Goal: Task Accomplishment & Management: Manage account settings

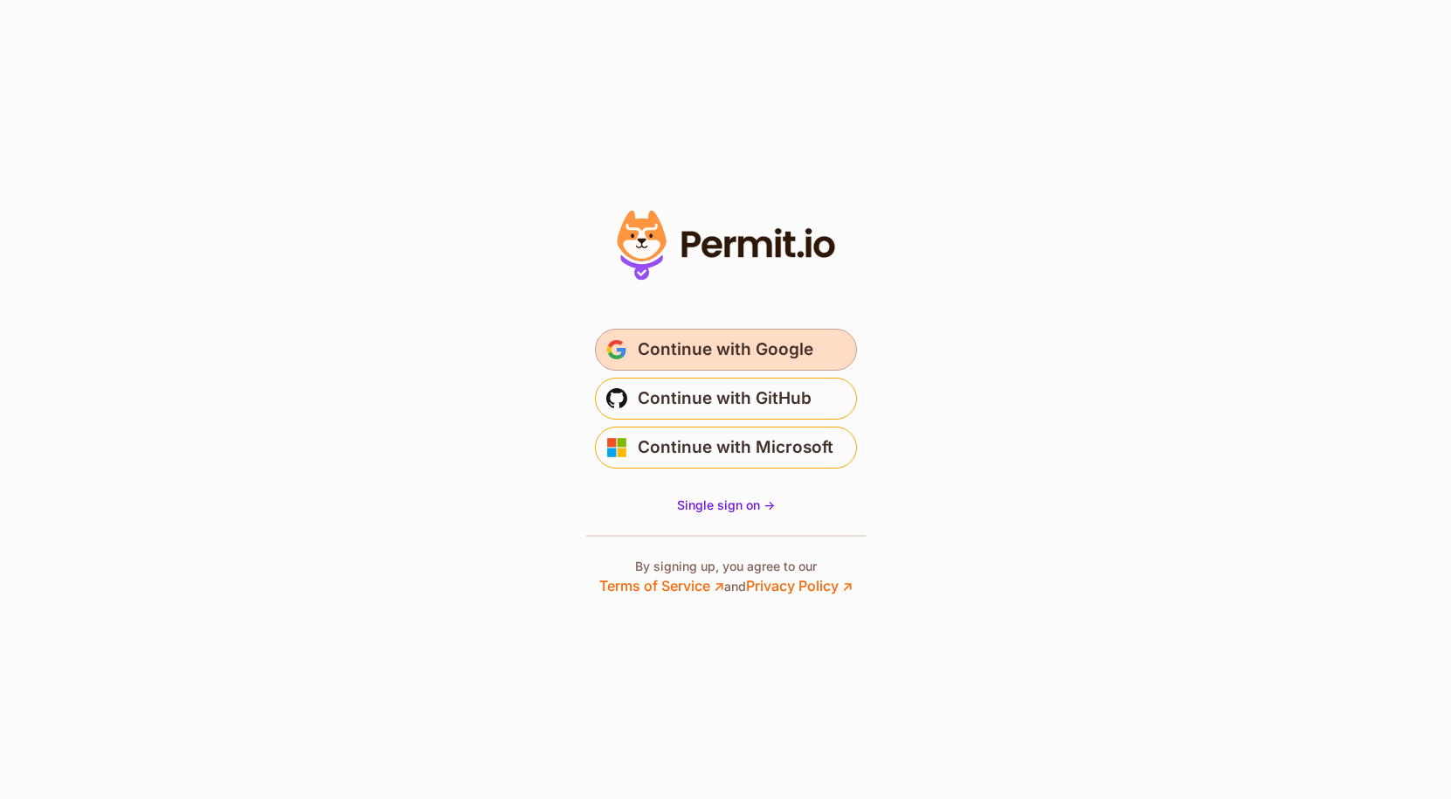
click at [701, 344] on span "Continue with Google" at bounding box center [726, 350] width 176 height 28
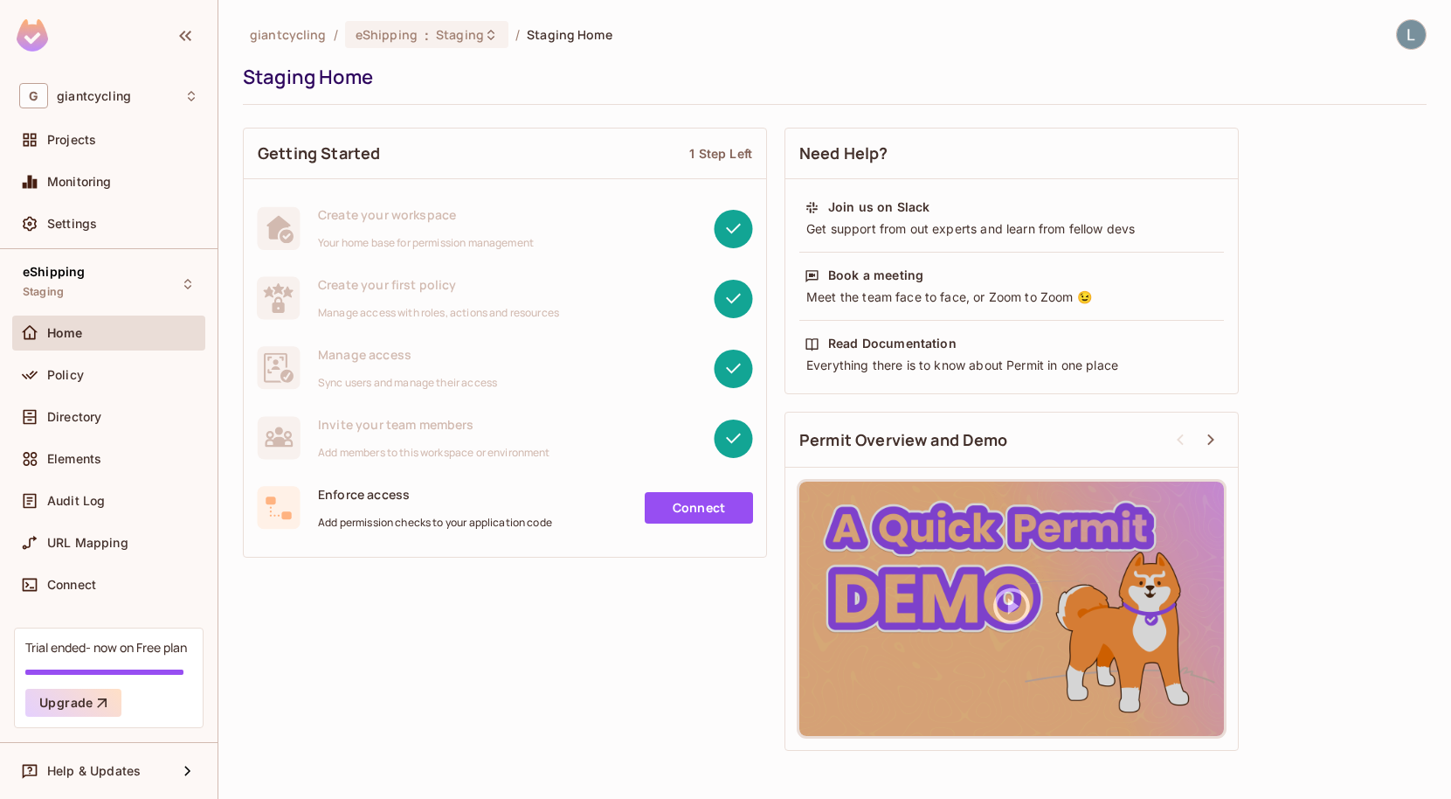
click at [114, 393] on div "Policy" at bounding box center [108, 378] width 193 height 42
click at [94, 381] on div "Policy" at bounding box center [122, 375] width 151 height 14
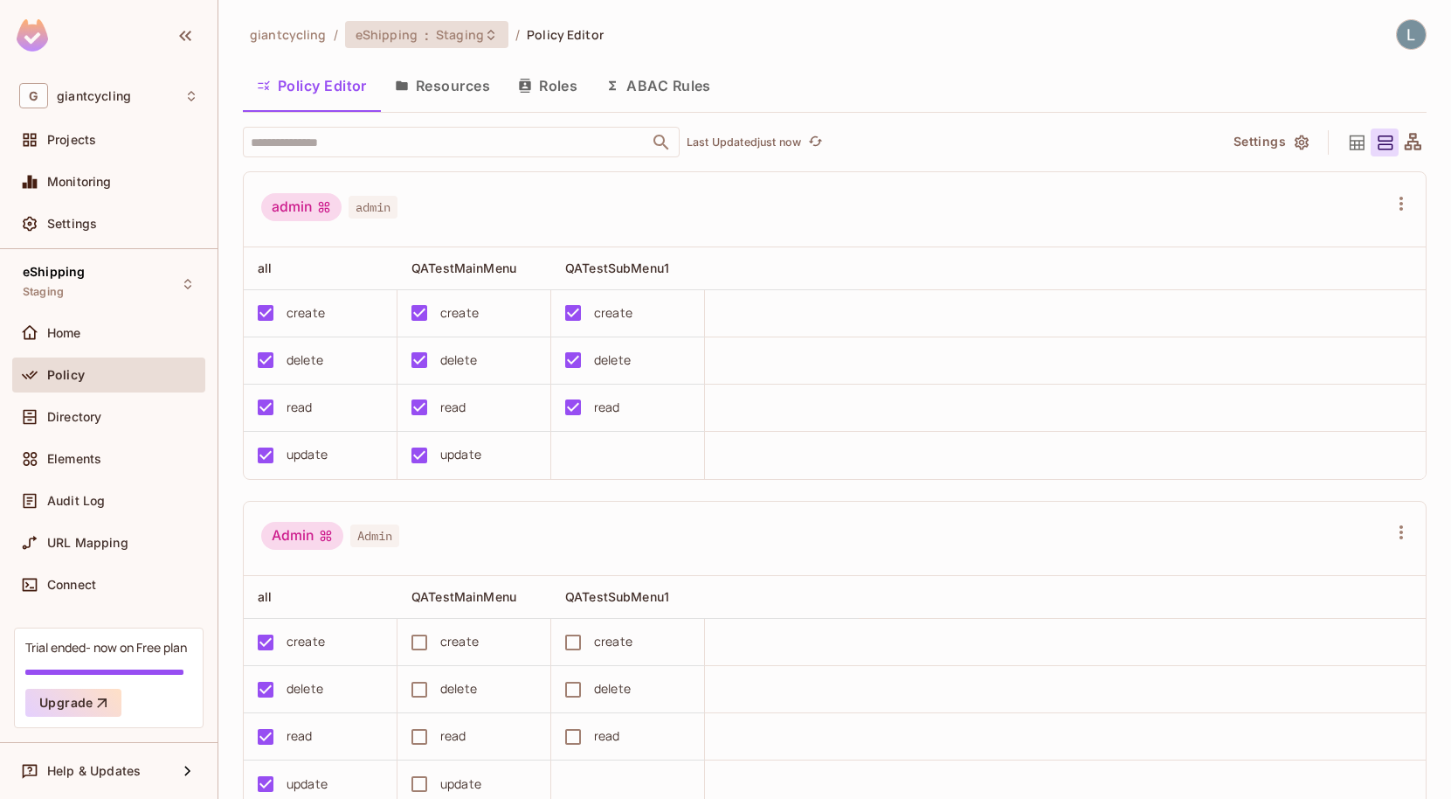
click at [405, 38] on span "eShipping" at bounding box center [387, 34] width 62 height 17
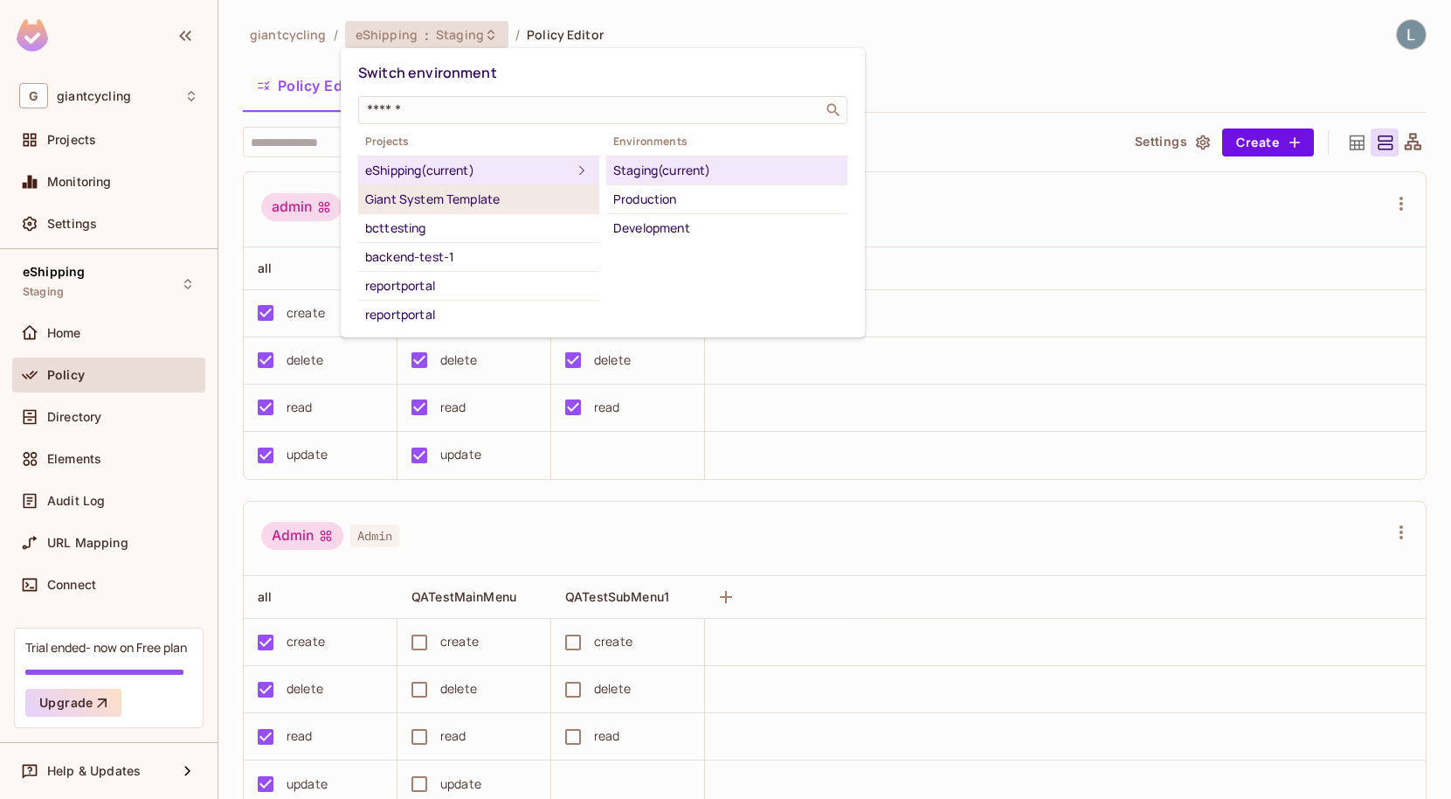
click at [486, 200] on div "Giant System Template" at bounding box center [478, 199] width 227 height 21
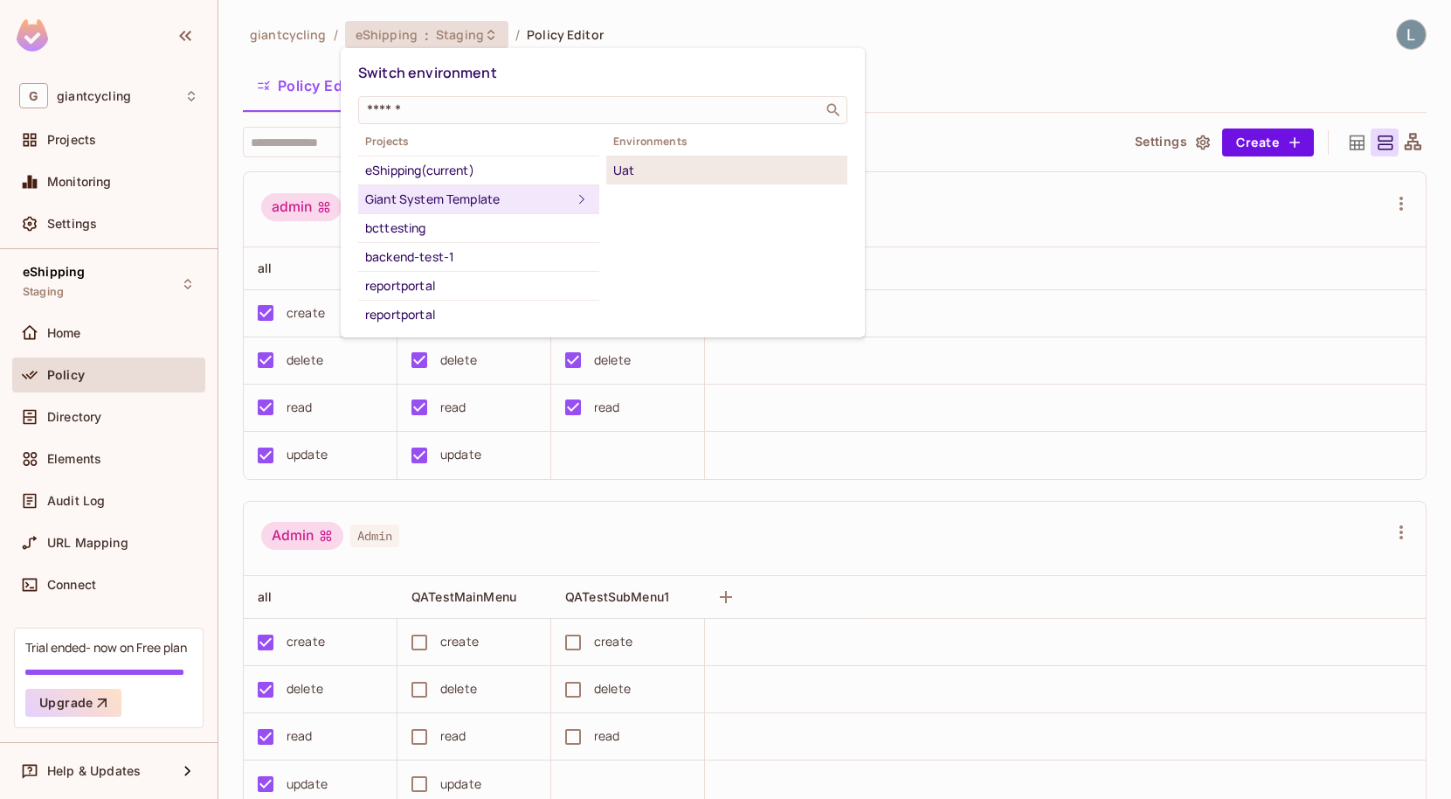
click at [672, 164] on div "Uat" at bounding box center [726, 170] width 227 height 21
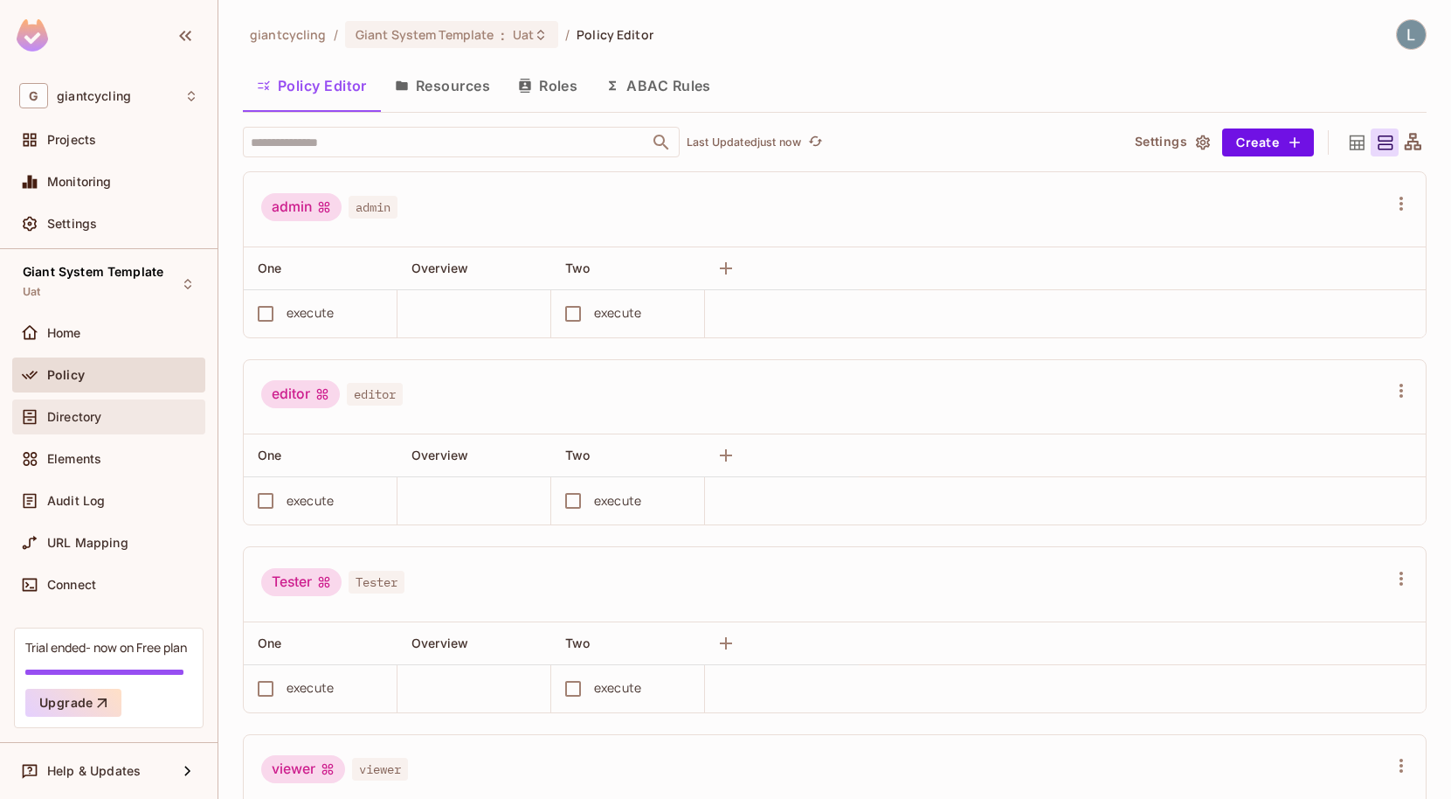
click at [90, 406] on div "Directory" at bounding box center [108, 416] width 179 height 21
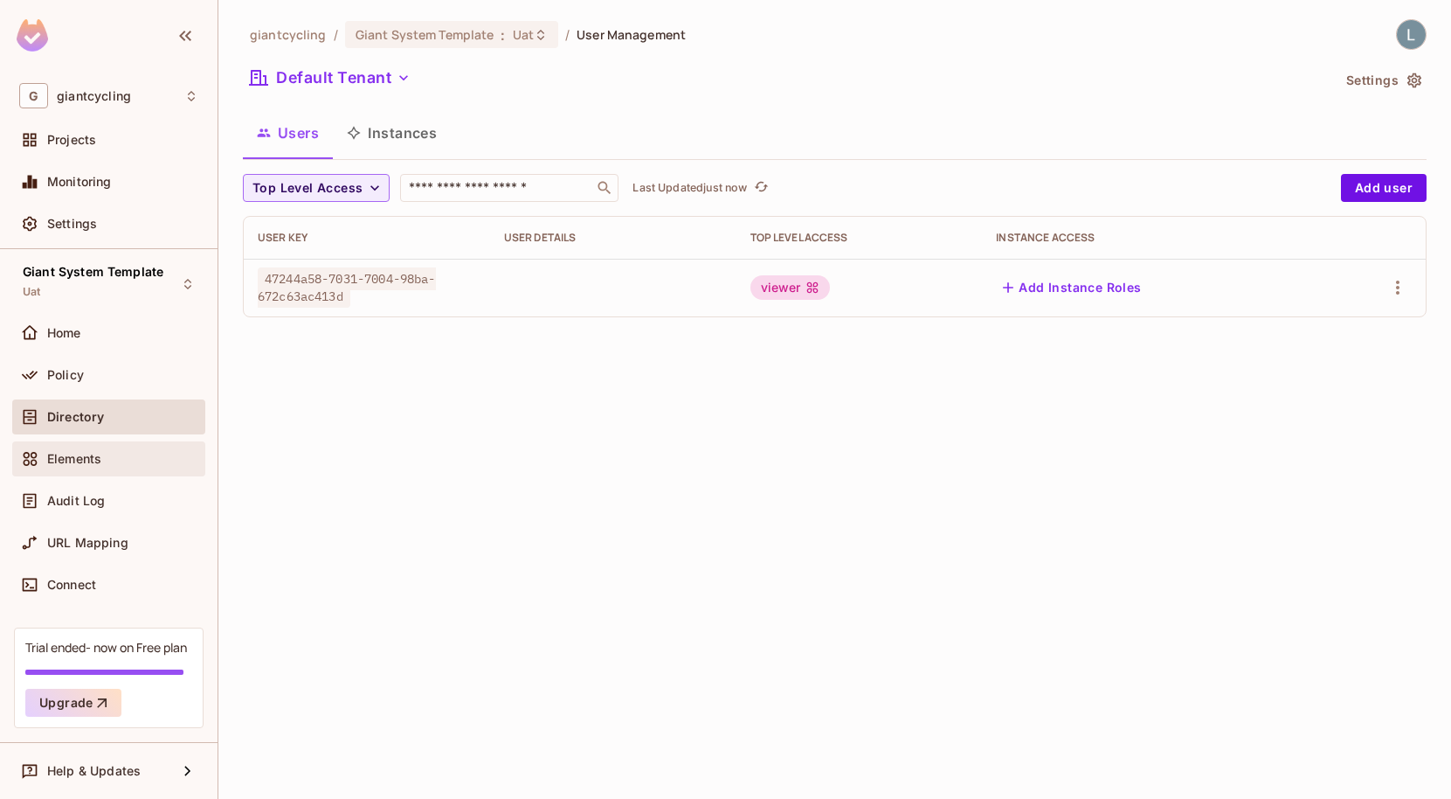
click at [69, 457] on span "Elements" at bounding box center [74, 459] width 54 height 14
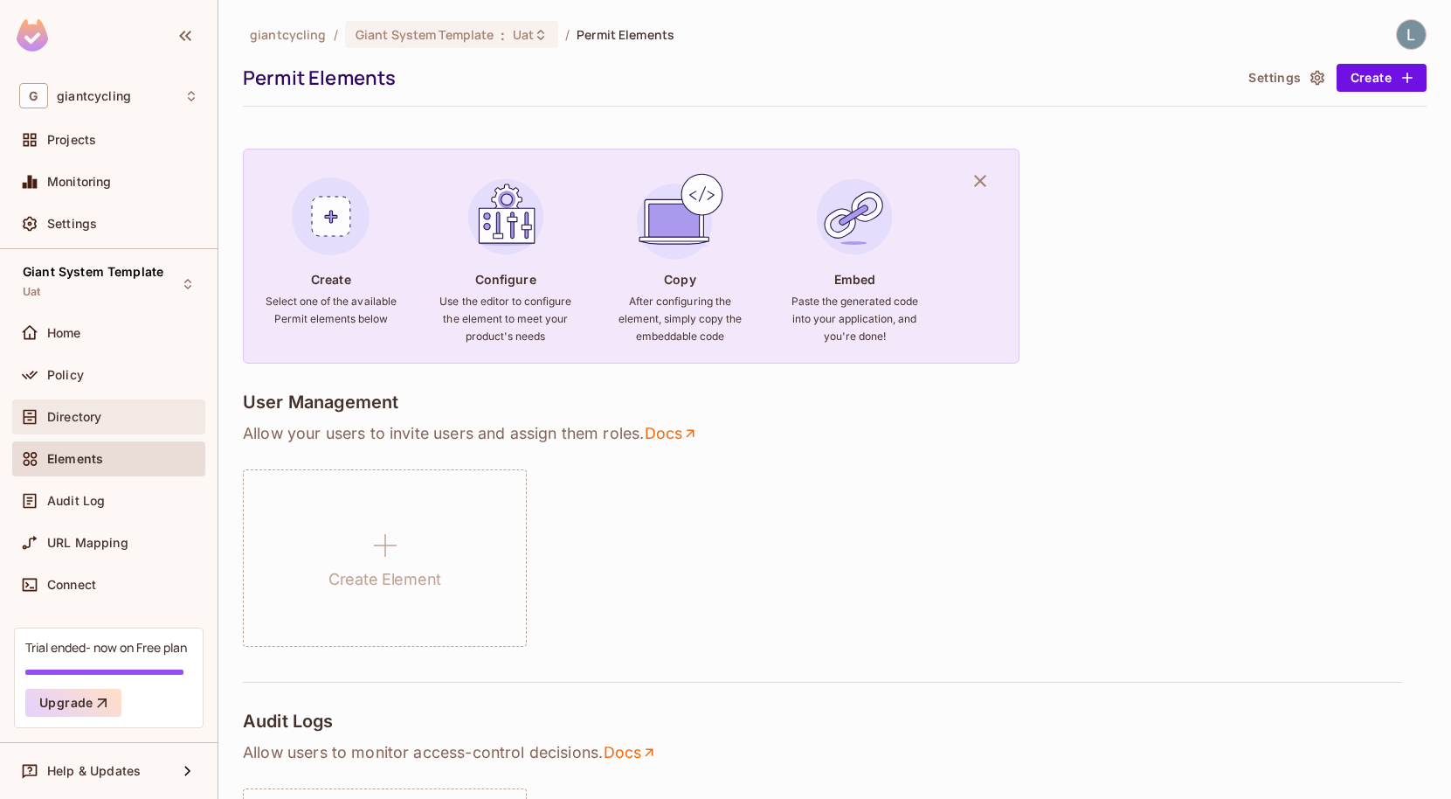
click at [127, 415] on div "Directory" at bounding box center [122, 417] width 151 height 14
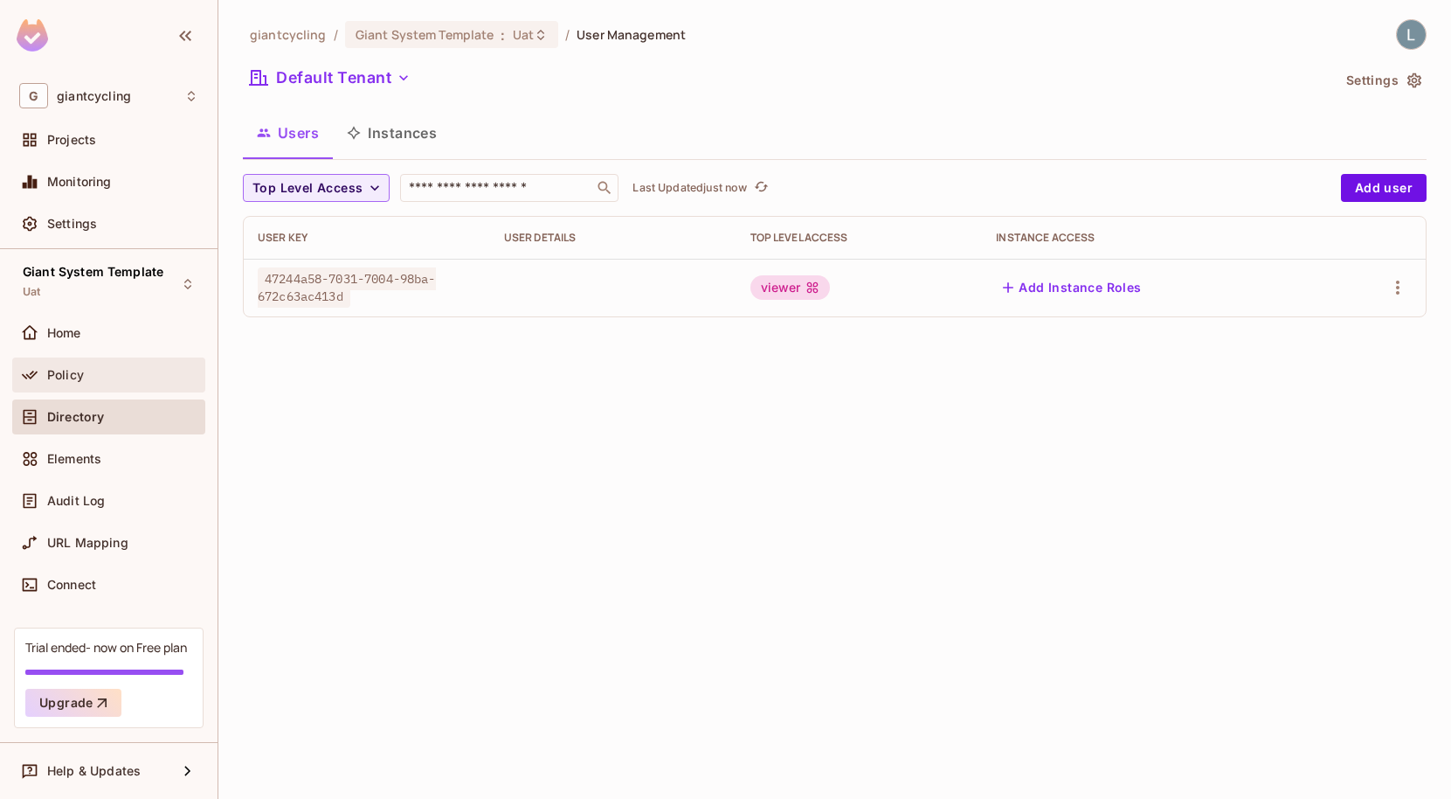
click at [107, 370] on div "Policy" at bounding box center [122, 375] width 151 height 14
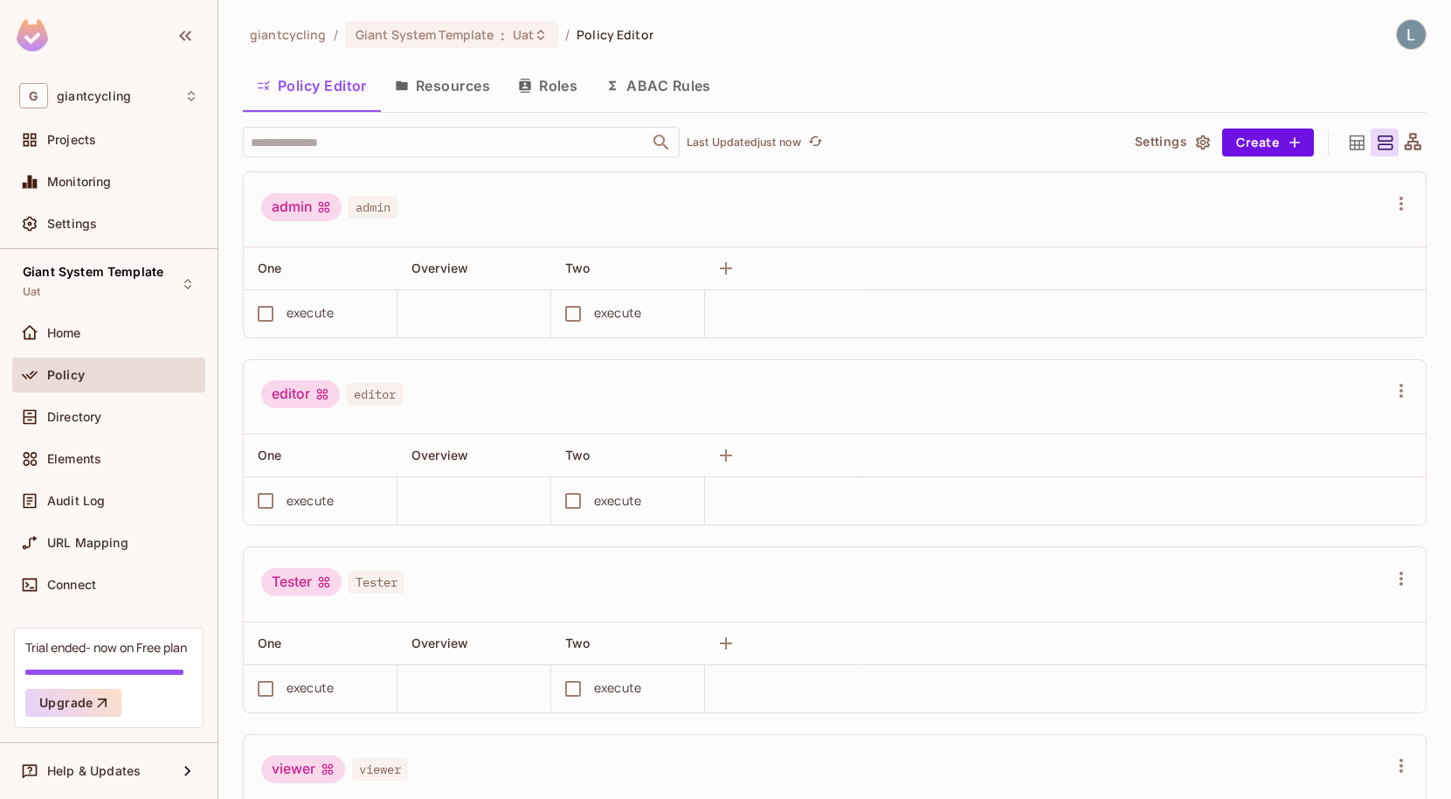
click at [483, 83] on button "Resources" at bounding box center [442, 86] width 123 height 44
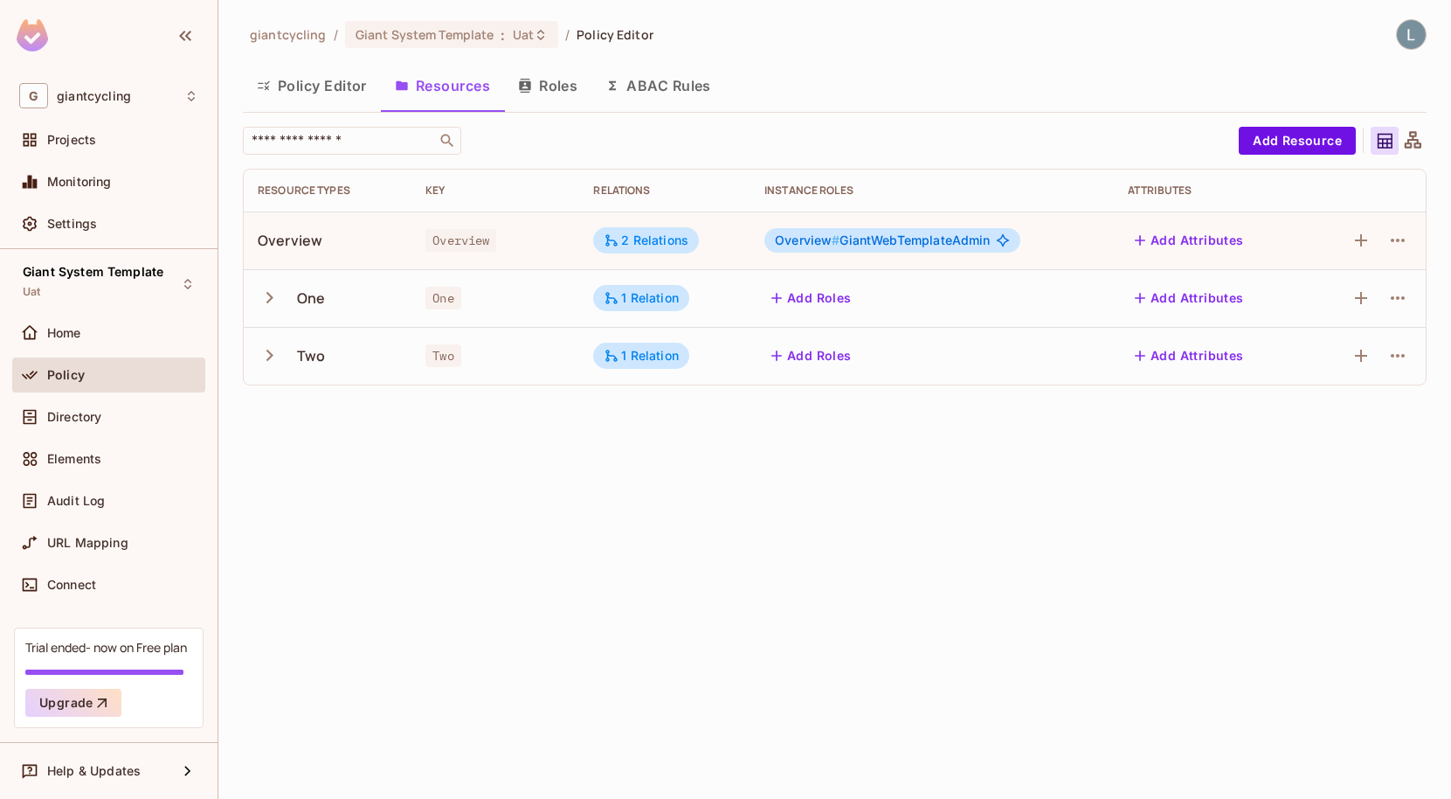
click at [553, 83] on button "Roles" at bounding box center [547, 86] width 87 height 44
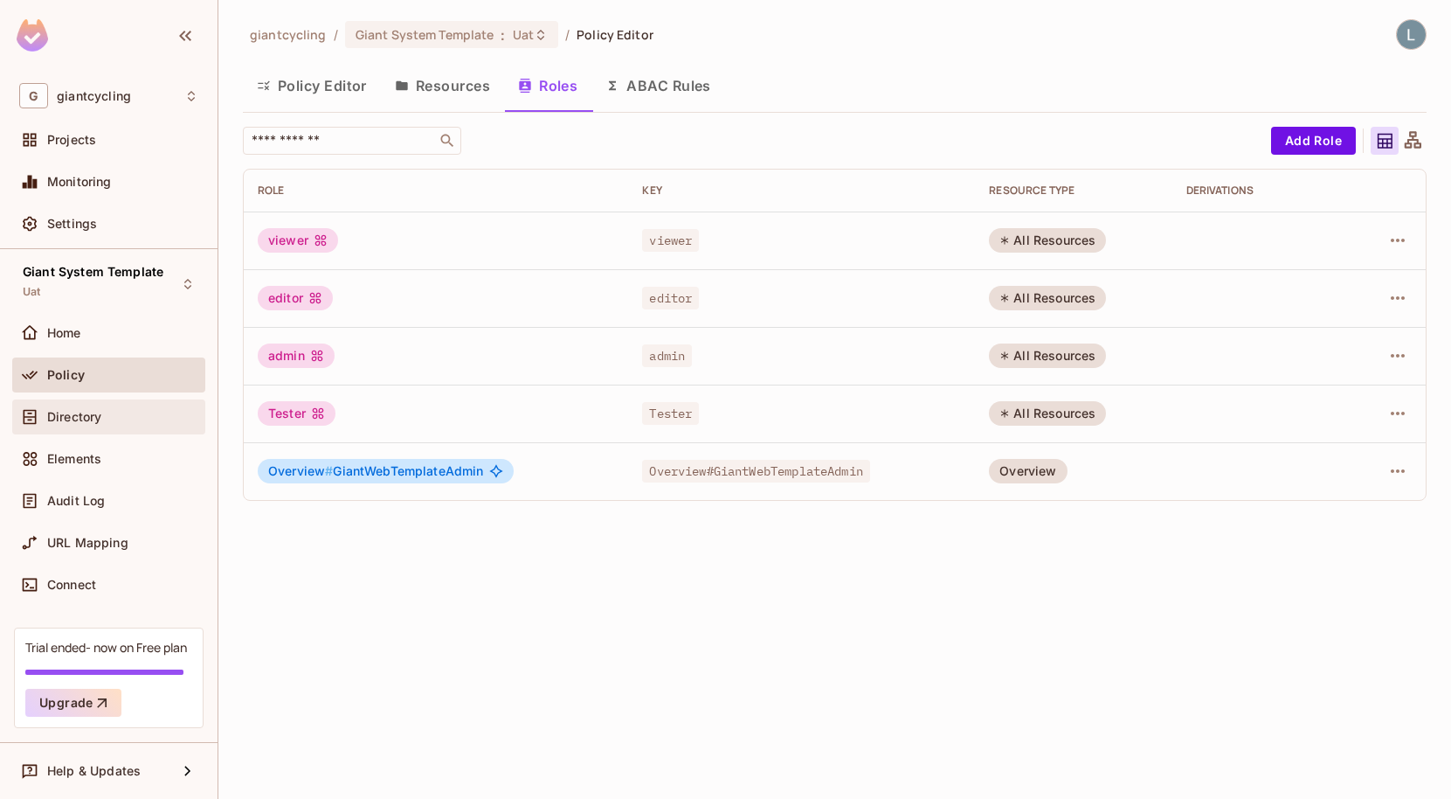
click at [109, 412] on div "Directory" at bounding box center [122, 417] width 151 height 14
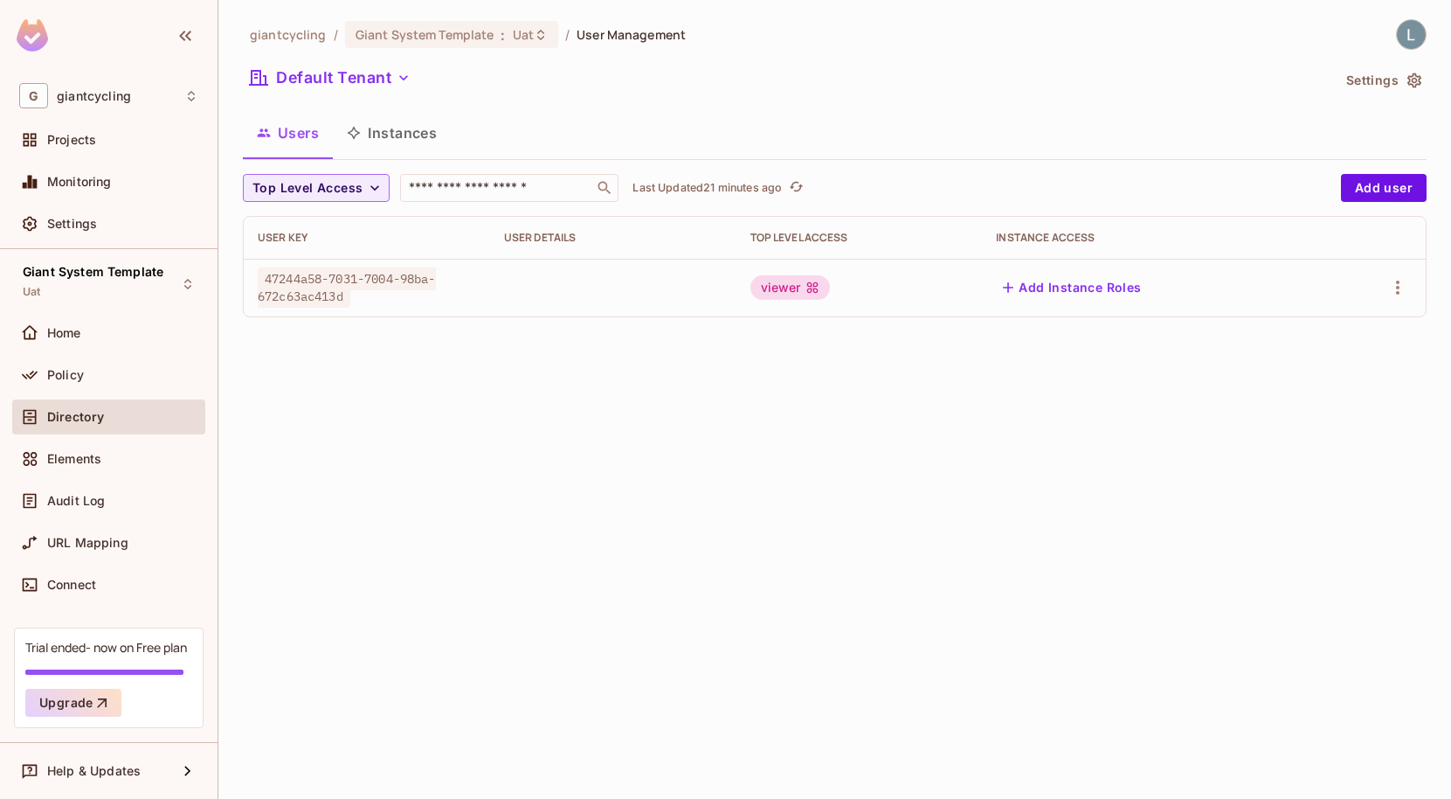
click at [364, 294] on div "47244a58-7031-7004-98ba-672c63ac413d" at bounding box center [367, 287] width 218 height 35
click at [364, 281] on span "47244a58-7031-7004-98ba-672c63ac413d" at bounding box center [347, 287] width 178 height 40
click at [1404, 287] on icon "button" at bounding box center [1398, 287] width 21 height 21
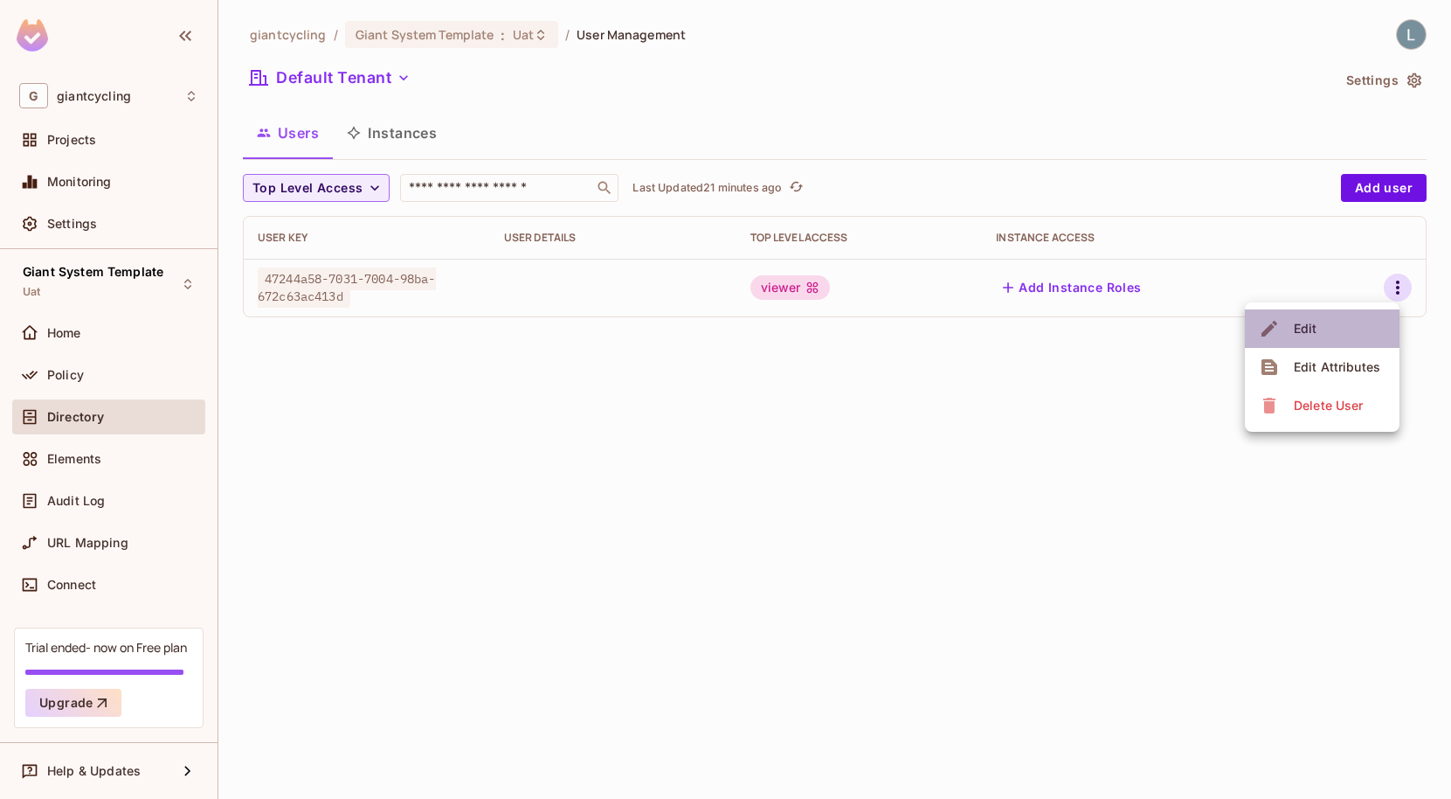
click at [1356, 328] on li "Edit" at bounding box center [1322, 328] width 155 height 38
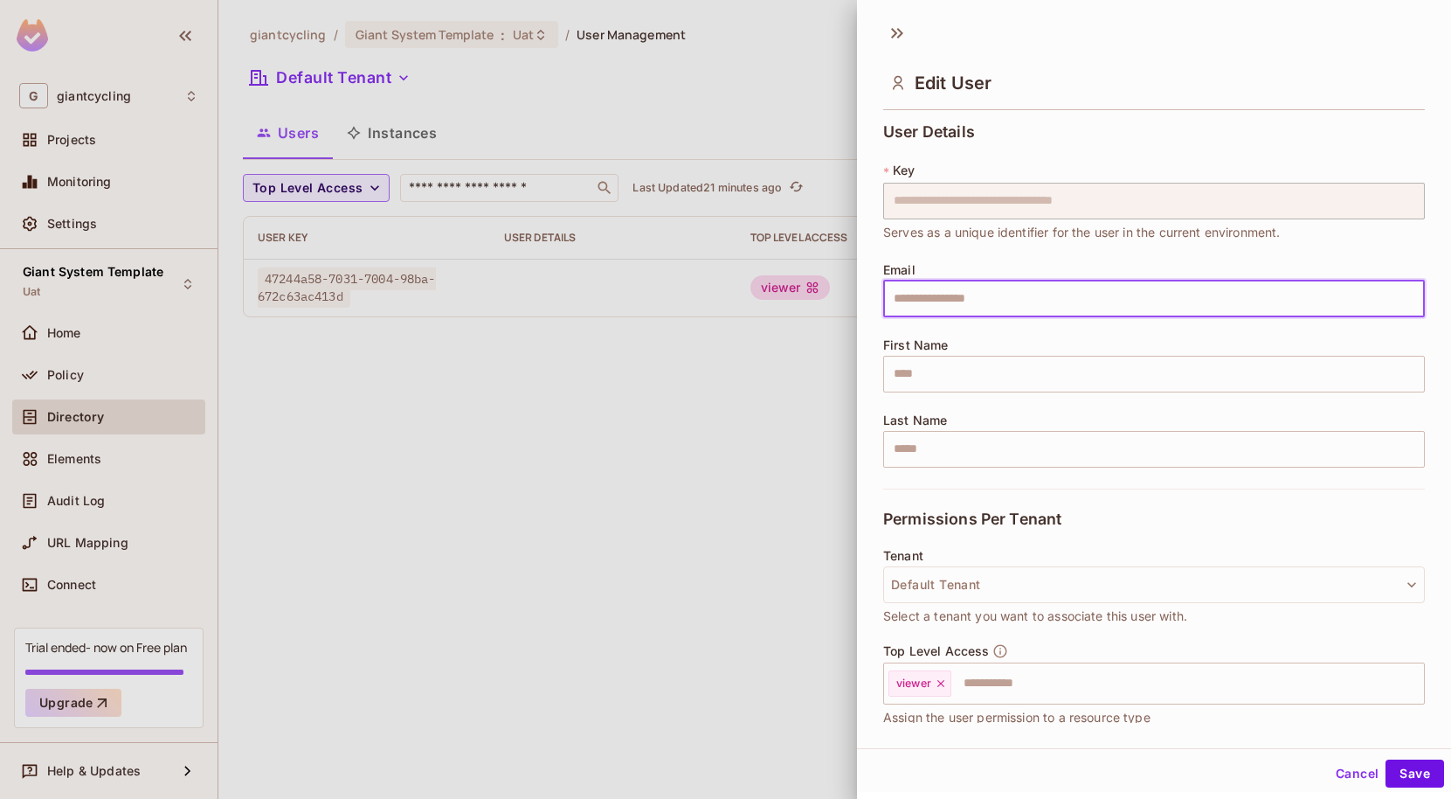
click at [876, 381] on div "**********" at bounding box center [1154, 419] width 594 height 606
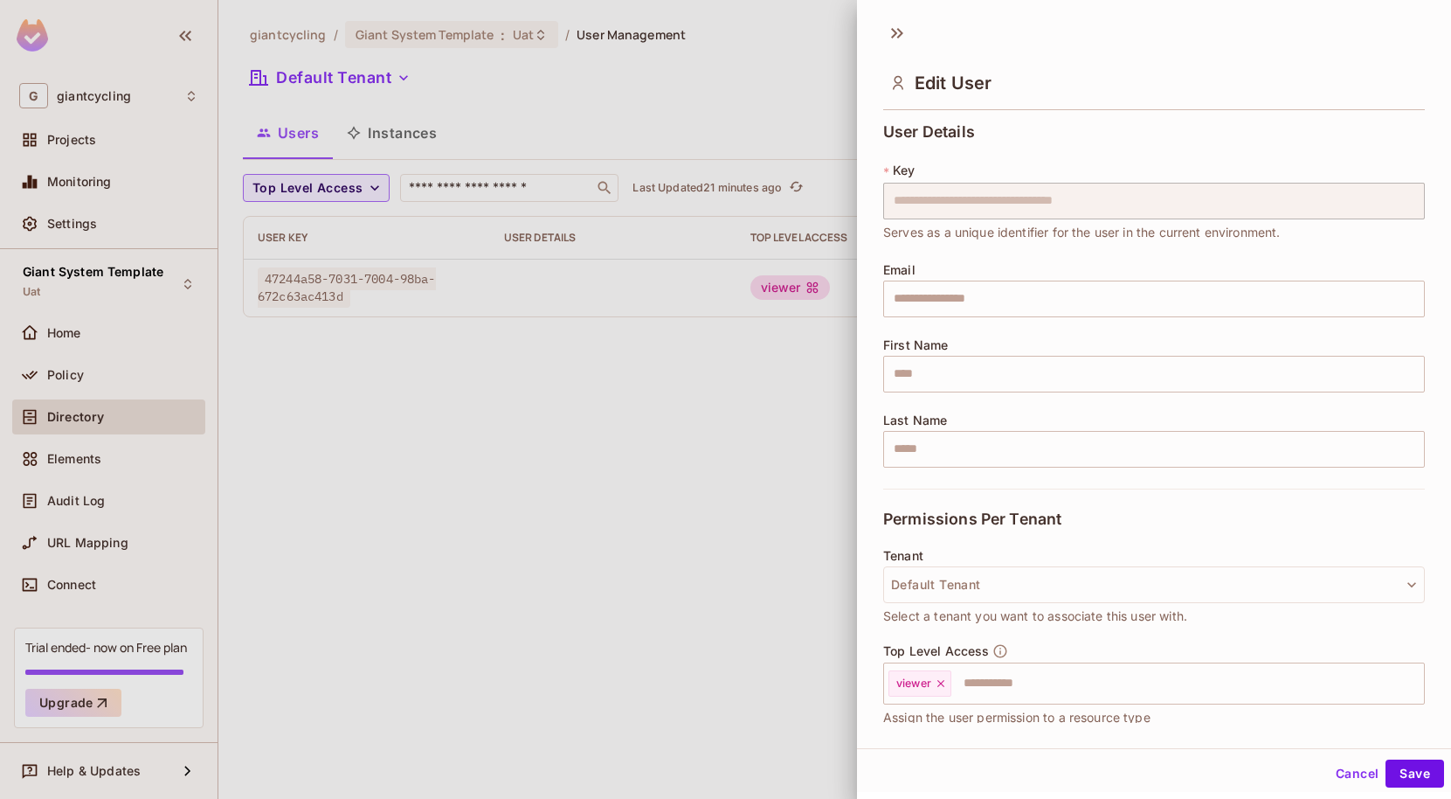
click at [624, 622] on div at bounding box center [725, 399] width 1451 height 799
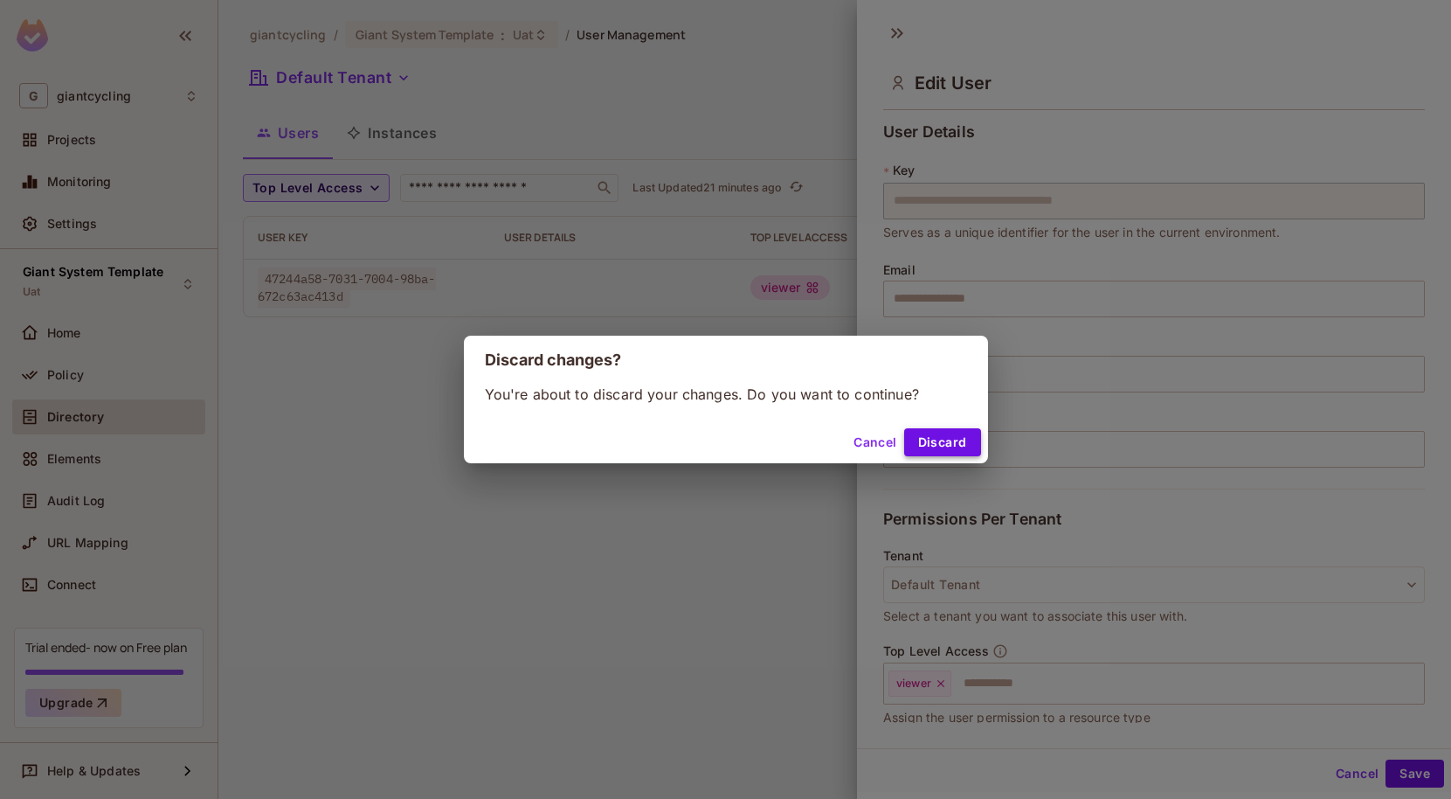
click at [927, 433] on button "Discard" at bounding box center [942, 442] width 77 height 28
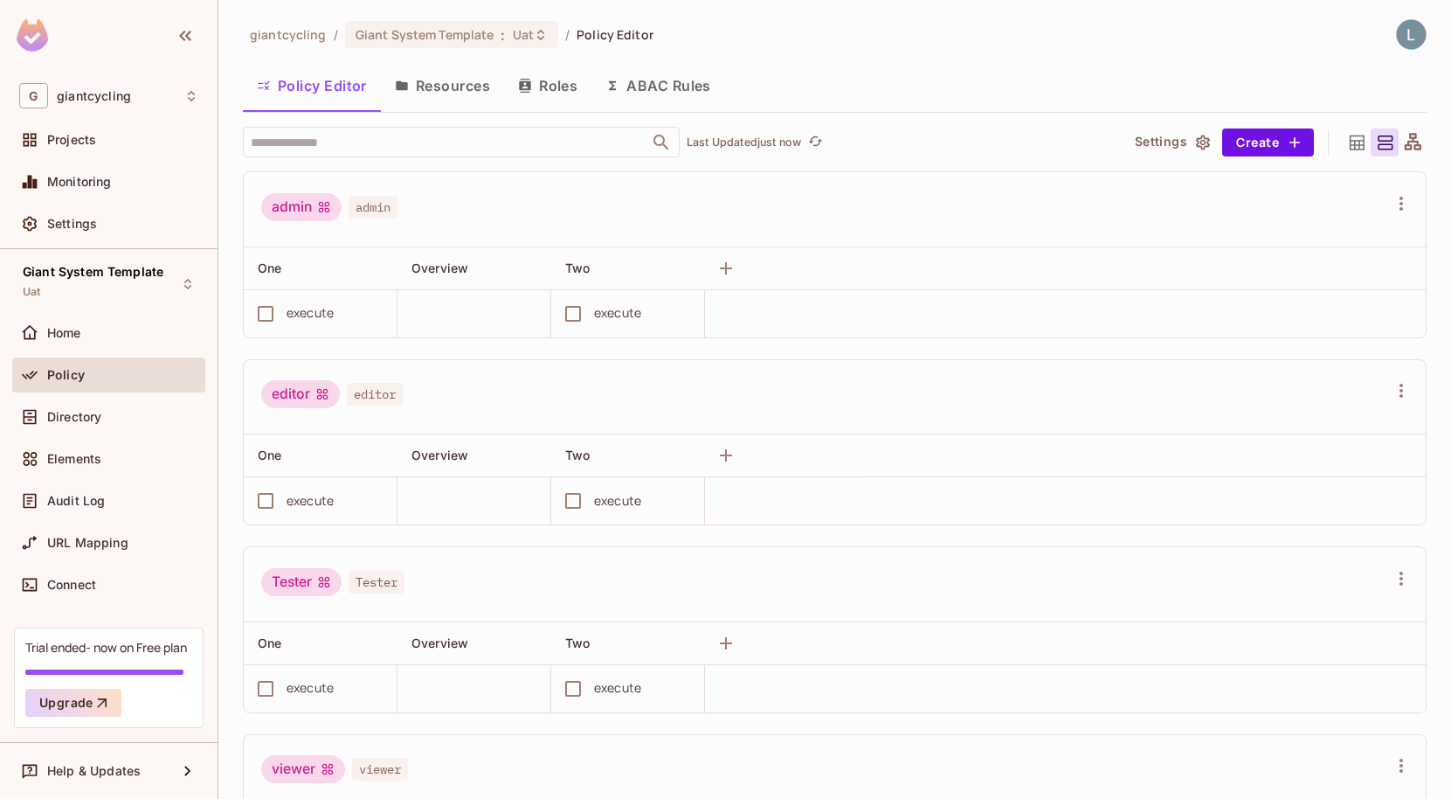
click at [97, 437] on div "Directory" at bounding box center [108, 420] width 193 height 42
click at [103, 413] on div "Directory" at bounding box center [122, 417] width 151 height 14
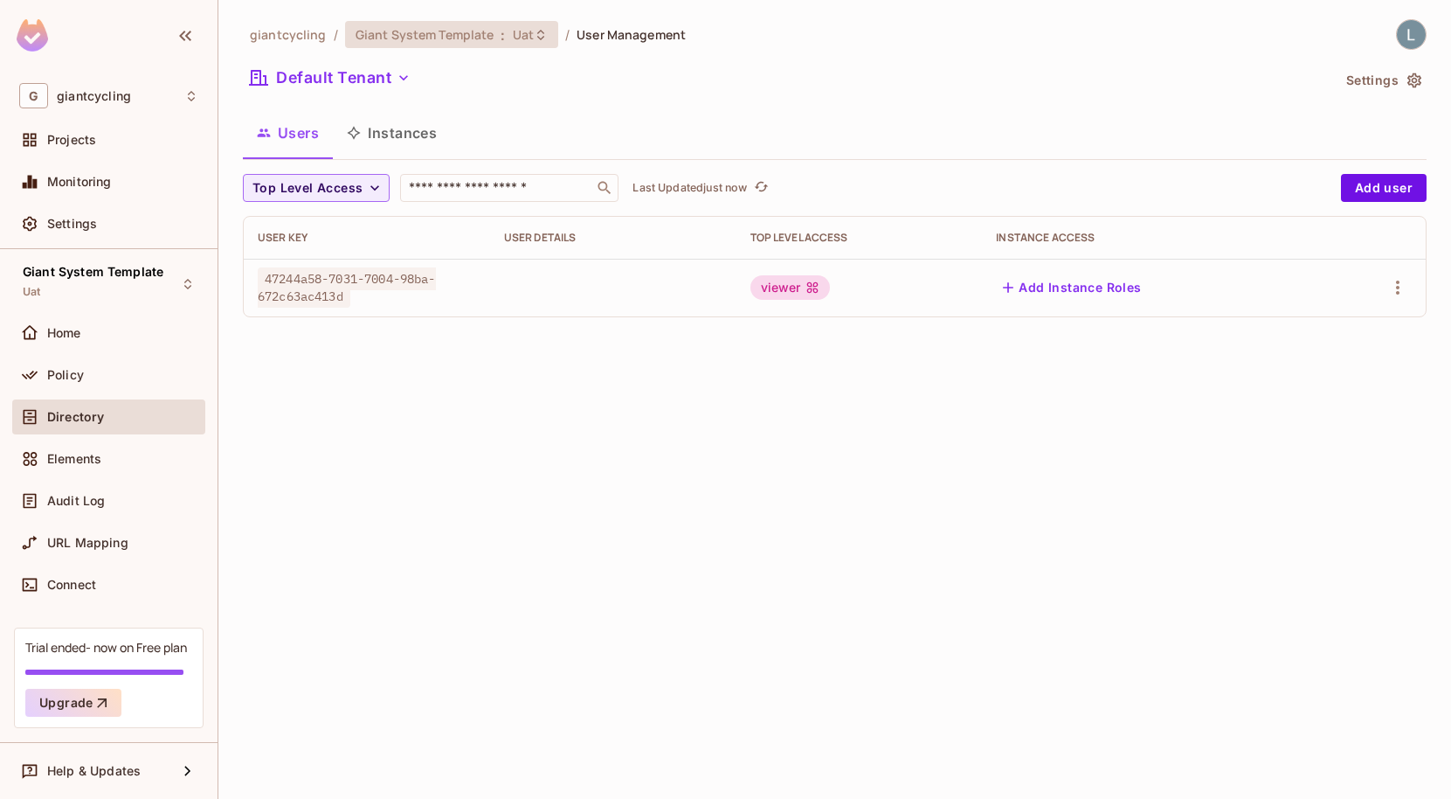
click at [459, 28] on span "Giant System Template" at bounding box center [425, 34] width 139 height 17
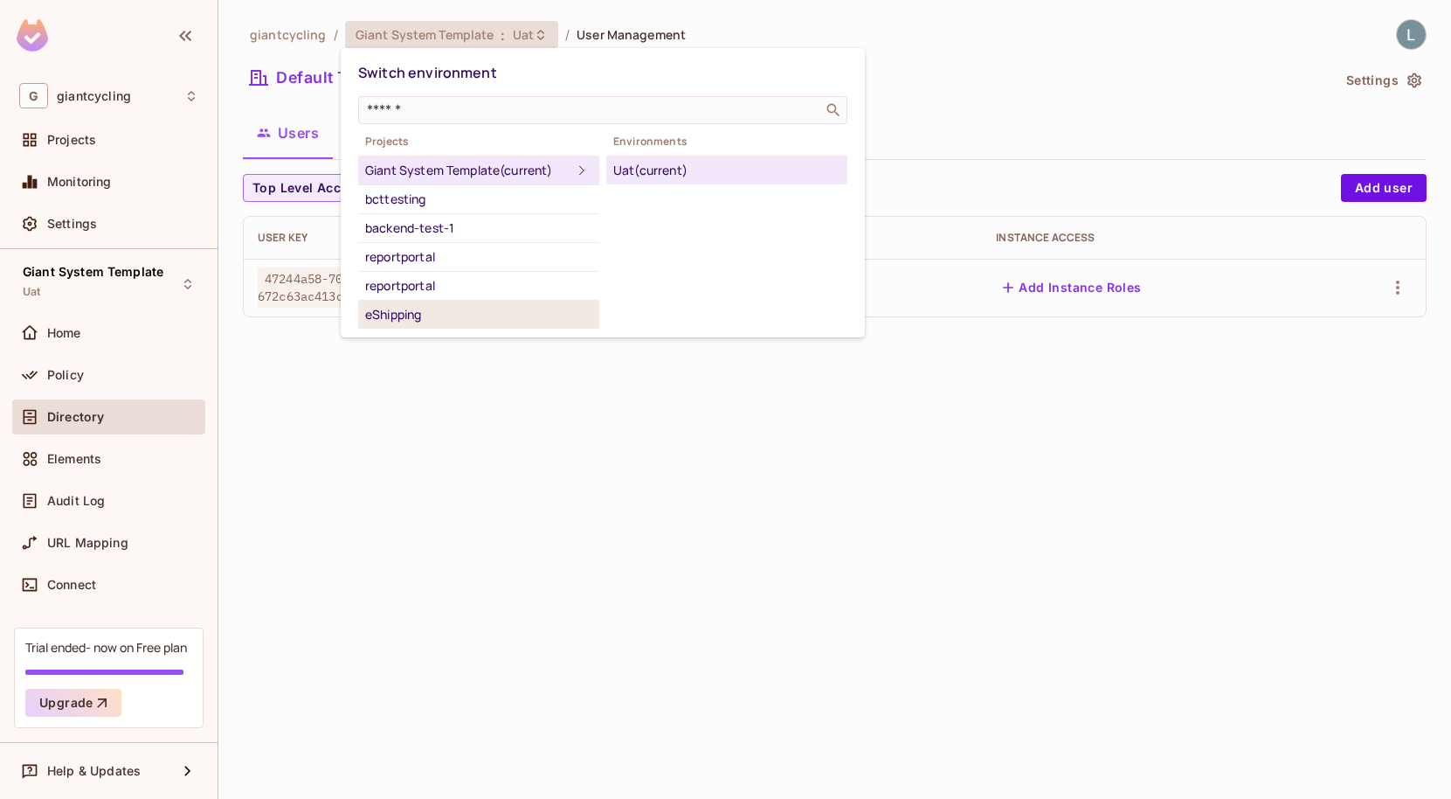
click at [432, 316] on div "eShipping" at bounding box center [478, 314] width 227 height 21
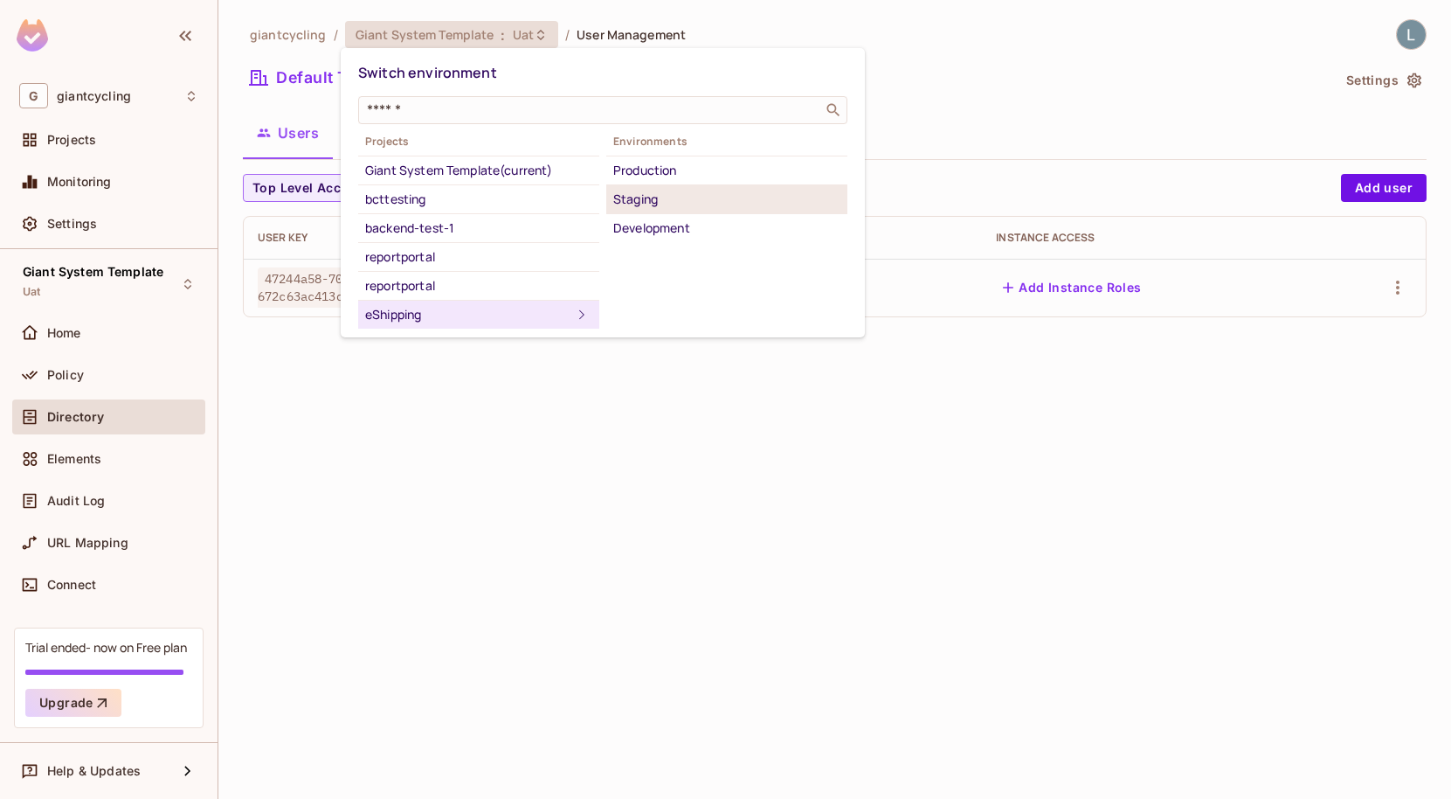
click at [681, 208] on div "Staging" at bounding box center [726, 199] width 227 height 21
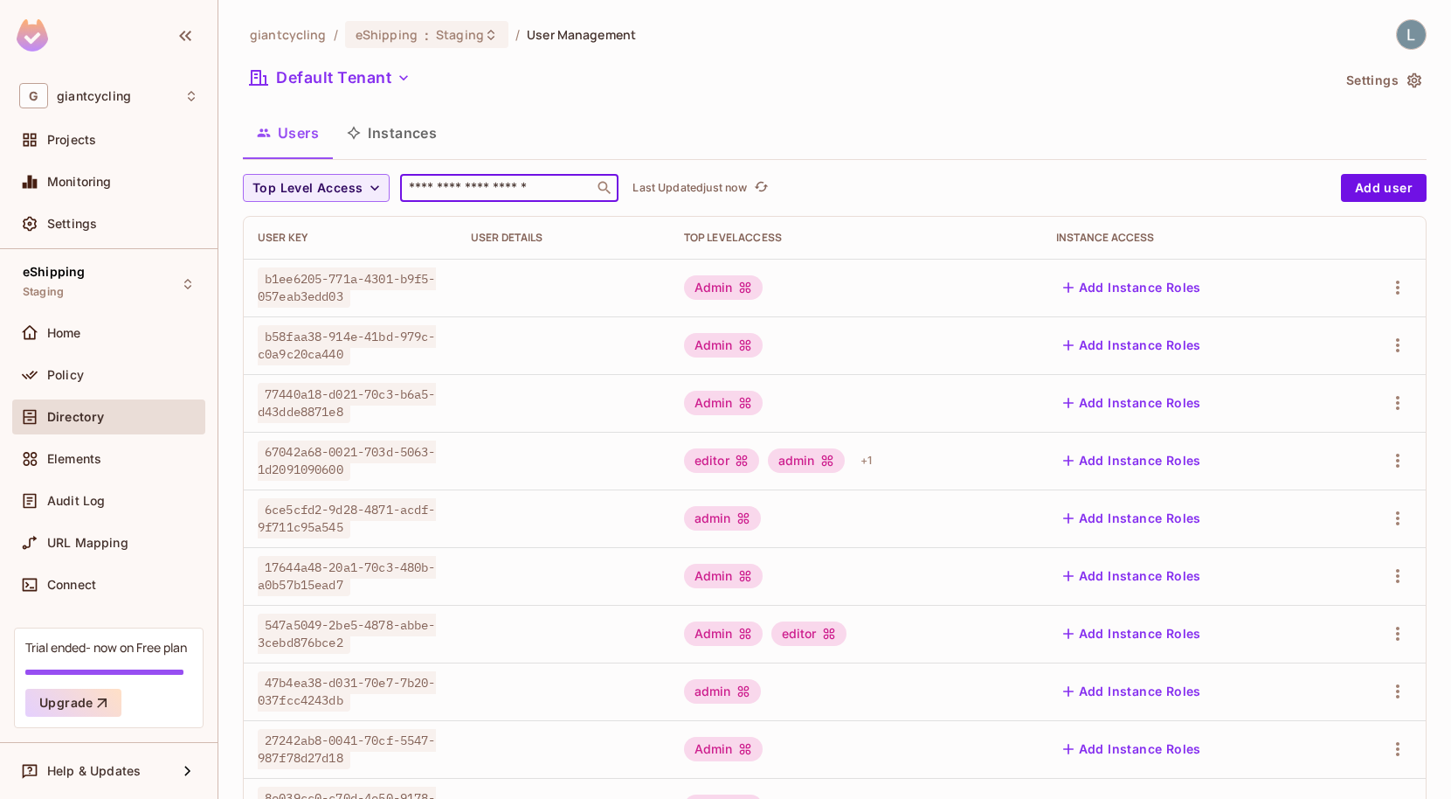
click at [488, 191] on input "text" at bounding box center [496, 187] width 183 height 17
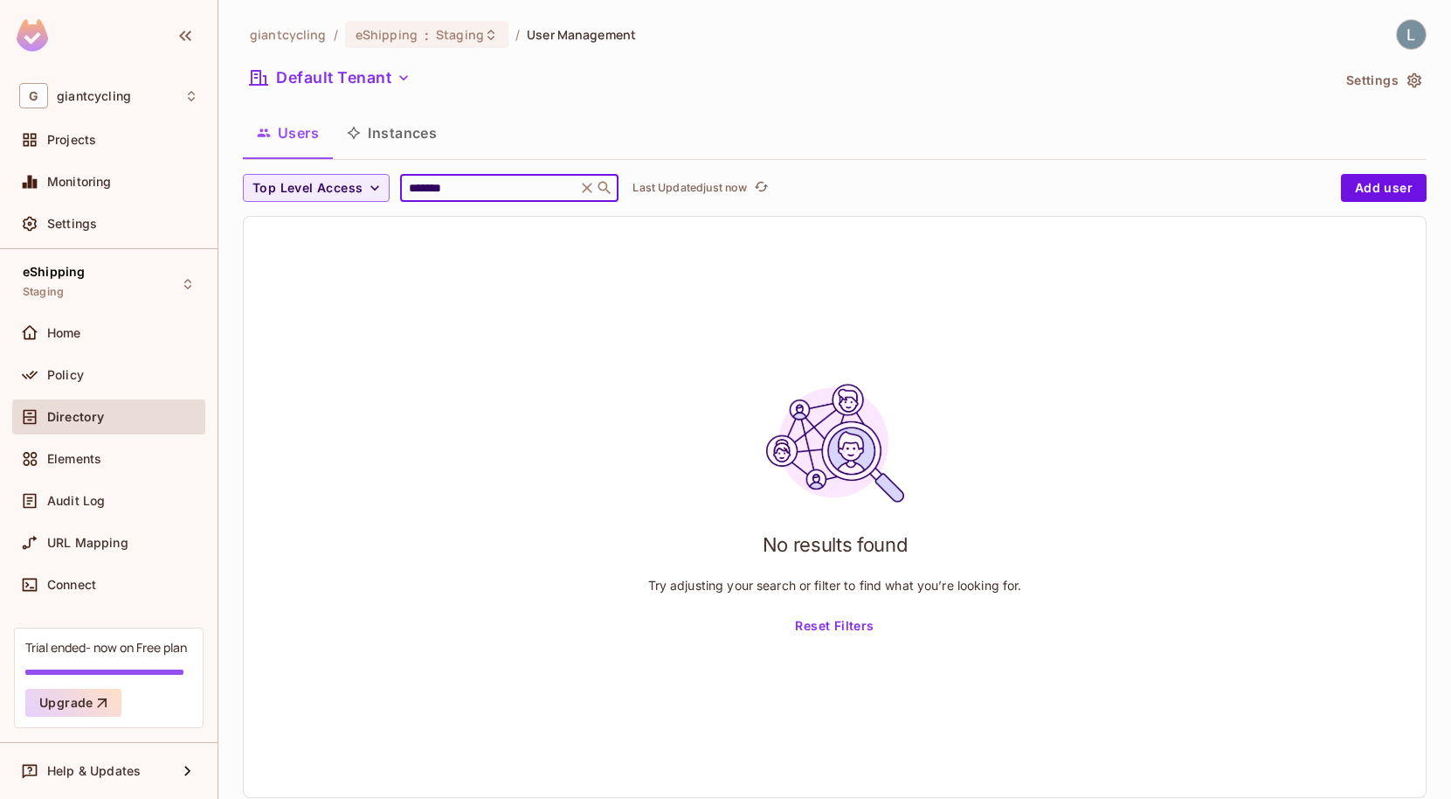
type input "*******"
click at [613, 183] on icon at bounding box center [604, 187] width 17 height 17
click at [596, 184] on icon at bounding box center [586, 187] width 17 height 17
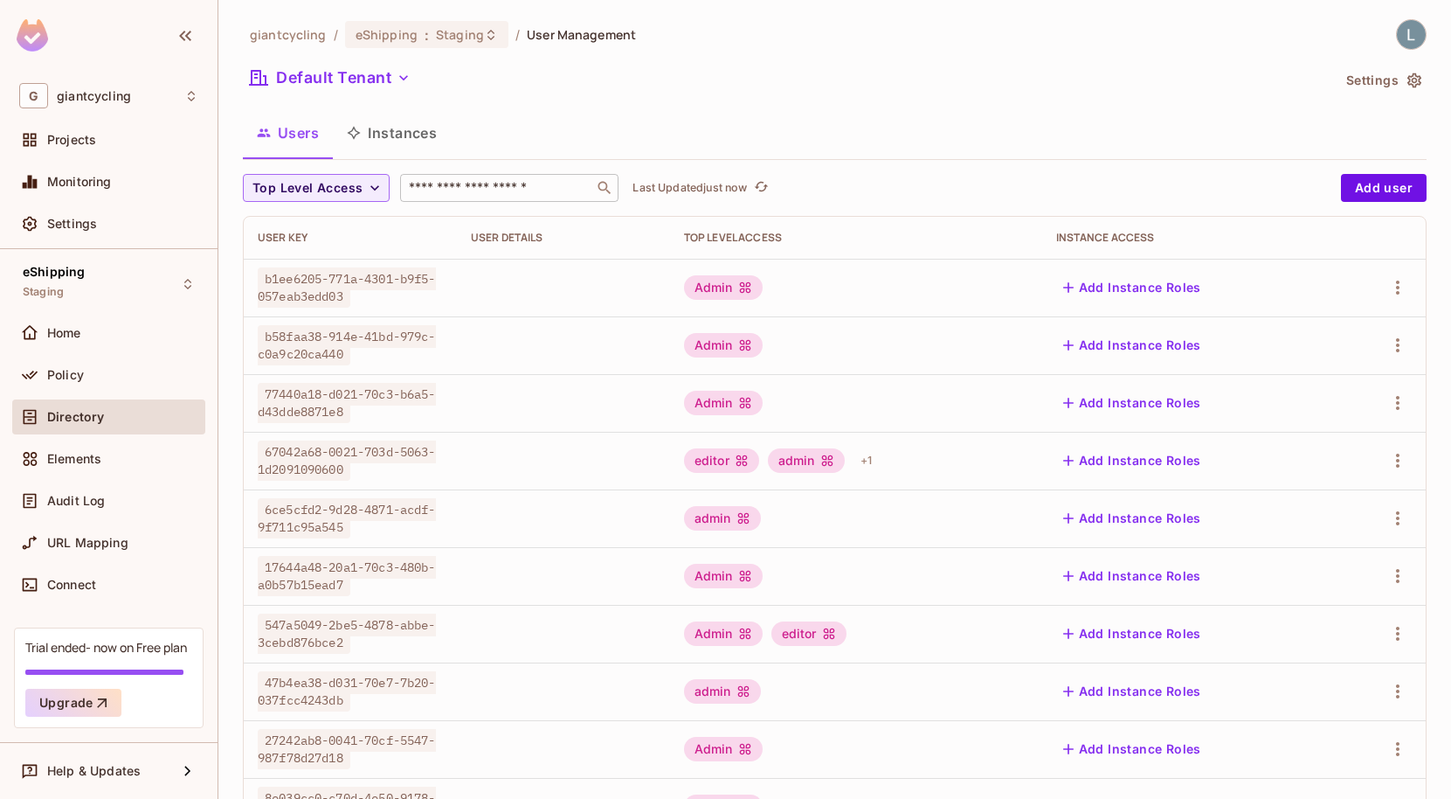
click at [419, 197] on input "text" at bounding box center [496, 187] width 183 height 17
paste input "********"
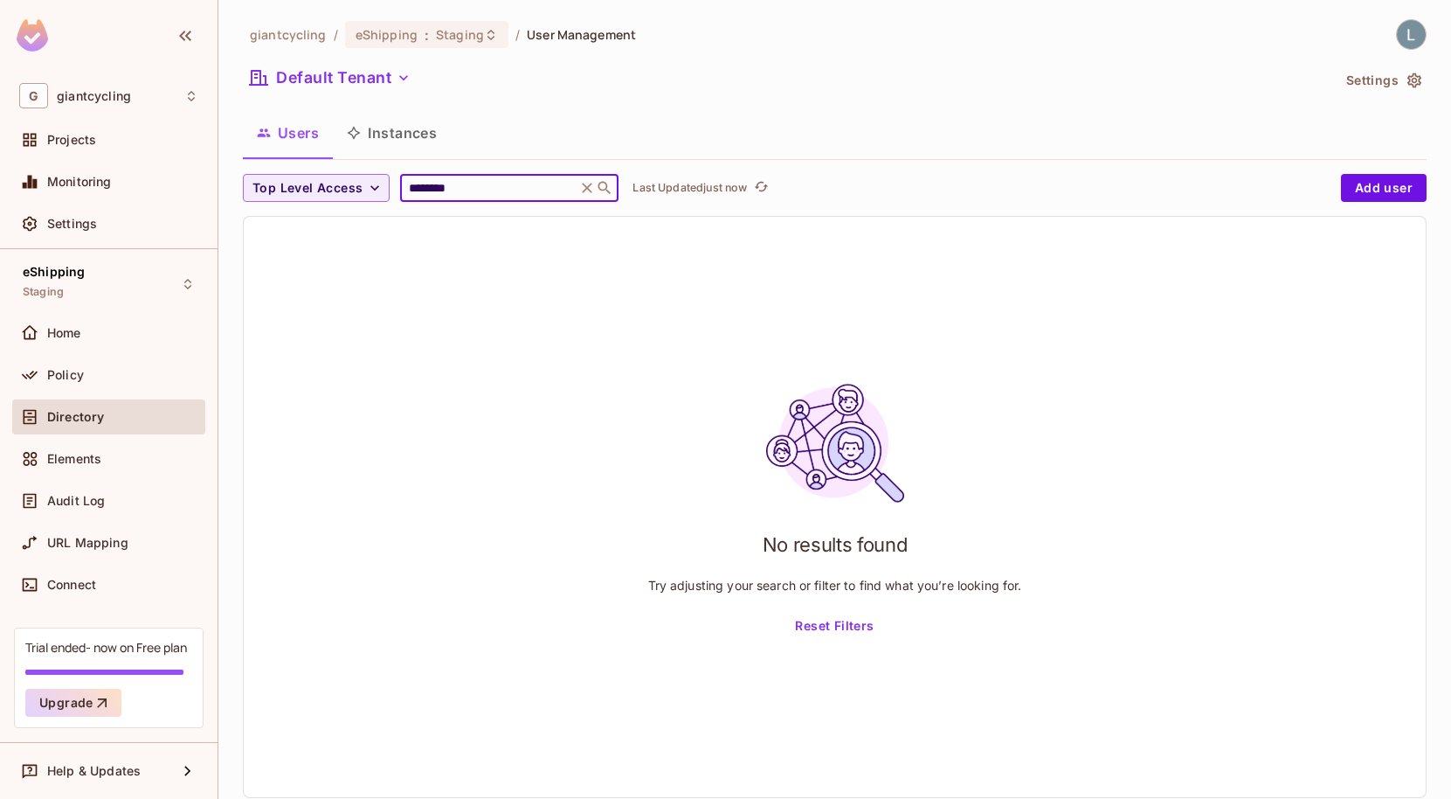
type input "********"
click at [596, 190] on icon at bounding box center [586, 187] width 17 height 17
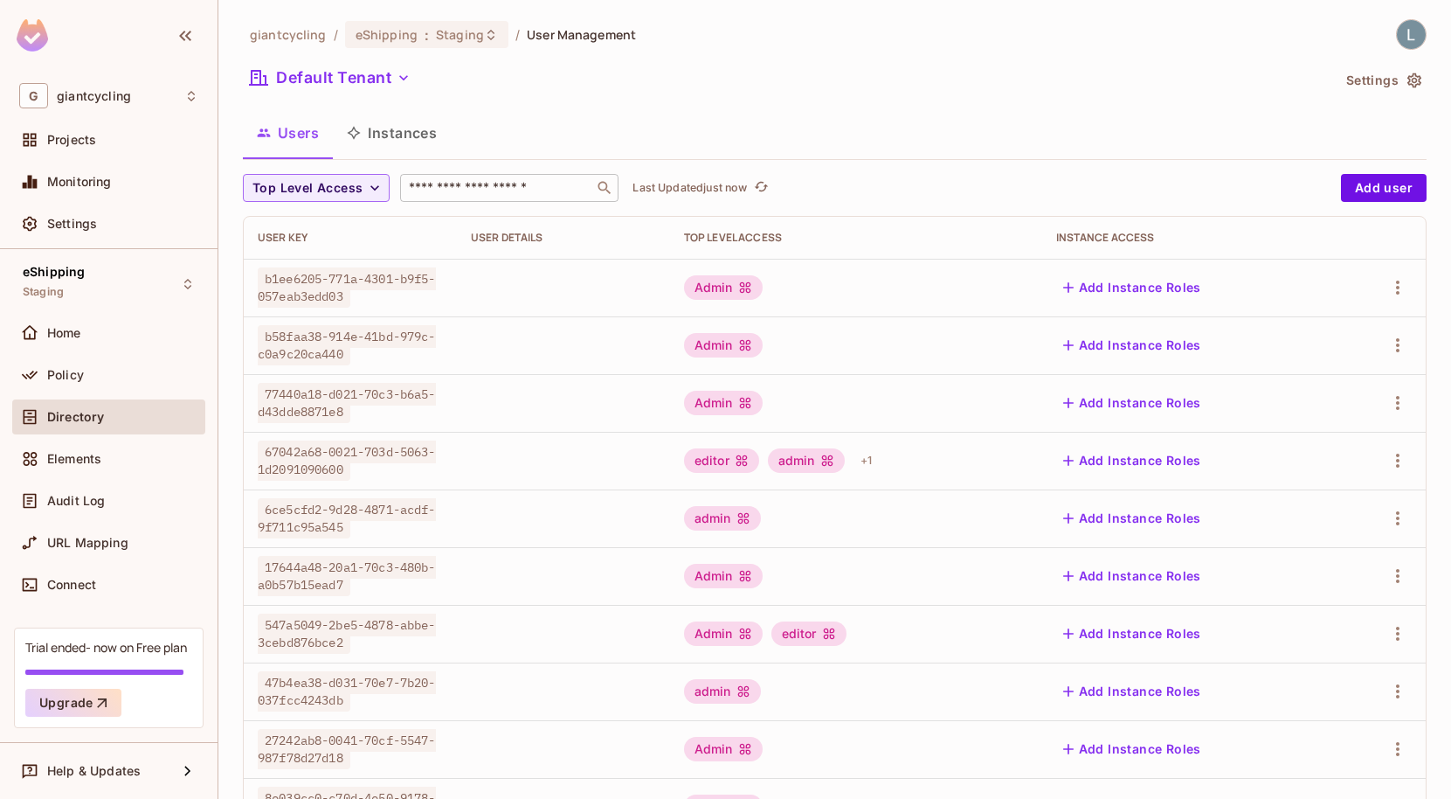
click at [562, 182] on input "text" at bounding box center [496, 187] width 183 height 17
paste input "********"
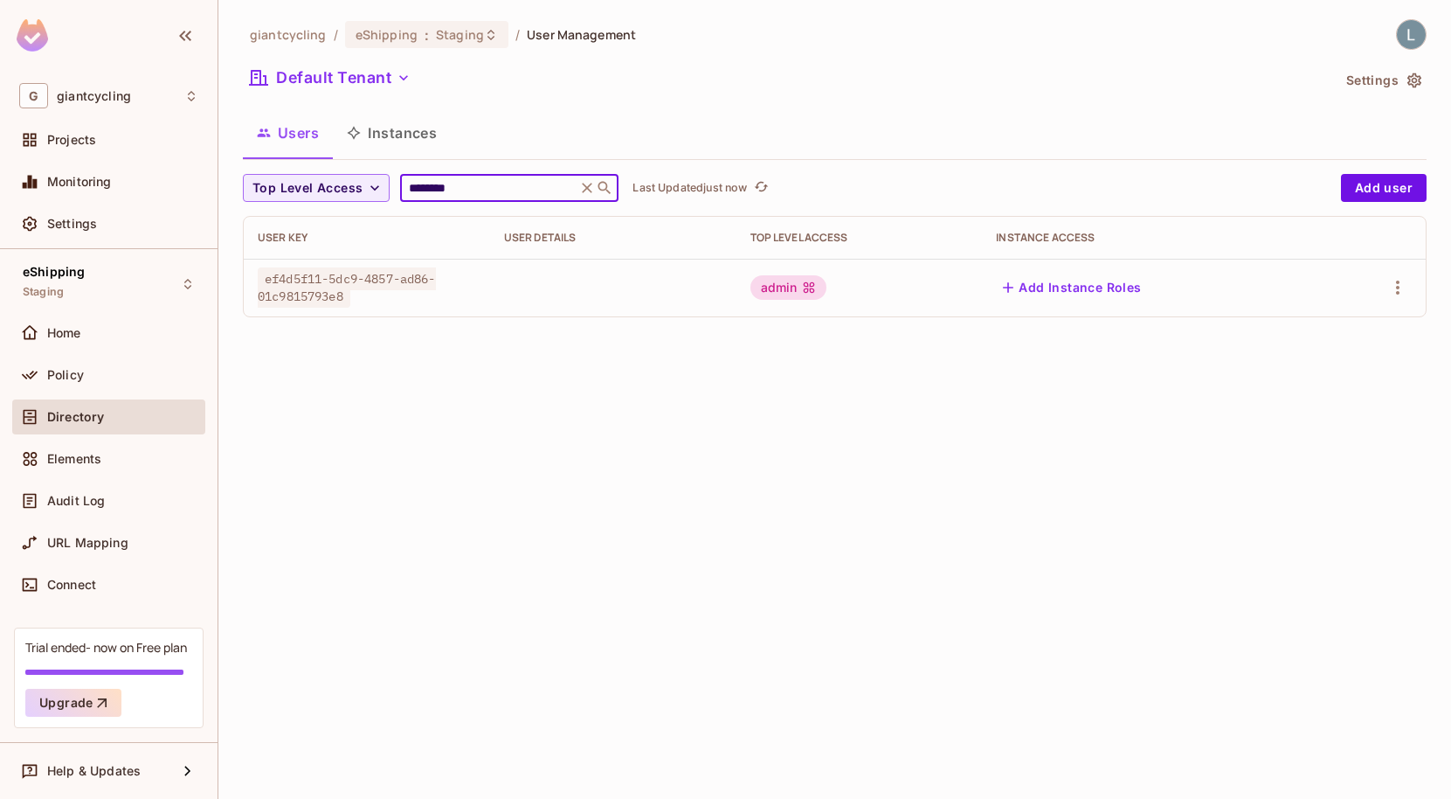
type input "********"
click at [596, 186] on icon at bounding box center [586, 187] width 17 height 17
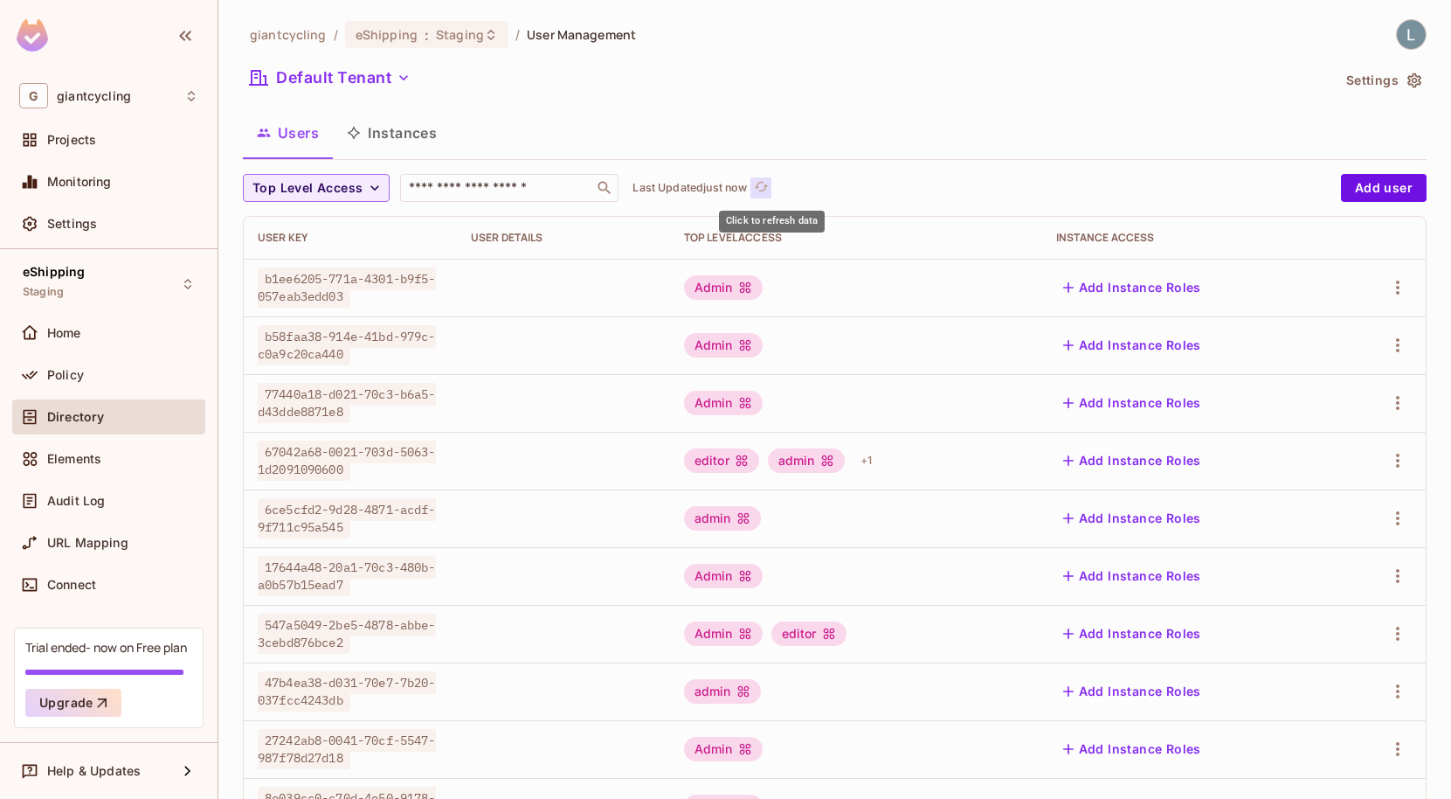
click at [769, 185] on icon "refresh" at bounding box center [762, 187] width 14 height 10
click at [769, 188] on icon "refresh" at bounding box center [761, 186] width 15 height 15
